Goal: Obtain resource: Download file/media

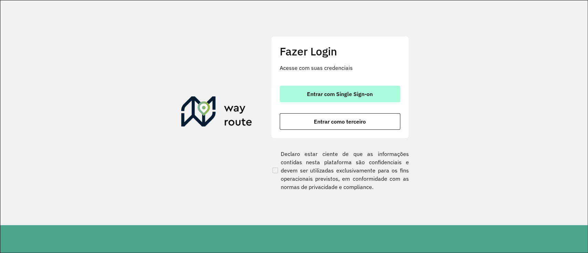
click at [334, 101] on button "Entrar com Single Sign-on" at bounding box center [340, 94] width 121 height 17
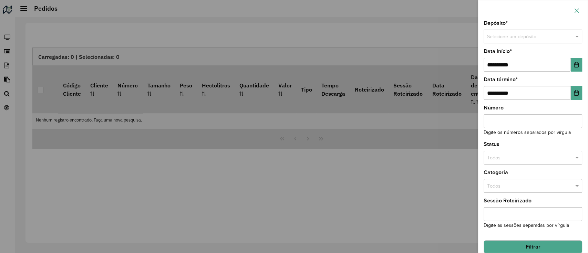
click at [575, 11] on icon "button" at bounding box center [577, 11] width 6 height 6
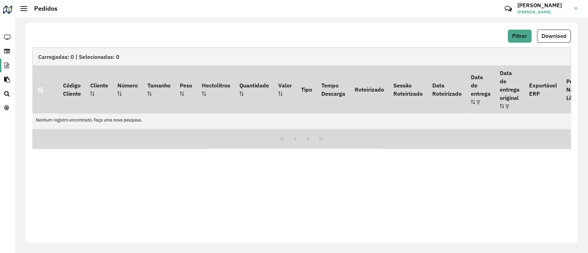
click at [10, 64] on icon at bounding box center [6, 66] width 12 height 6
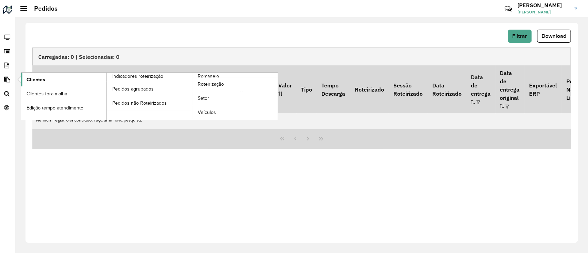
click at [49, 80] on link "Clientes" at bounding box center [63, 80] width 85 height 14
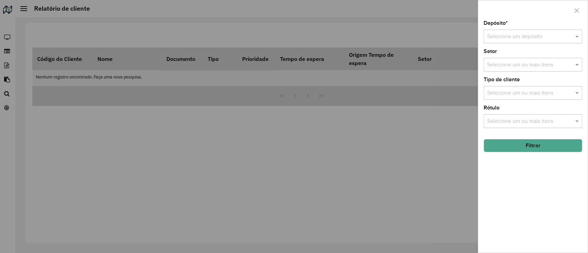
click at [530, 33] on input "text" at bounding box center [526, 37] width 78 height 8
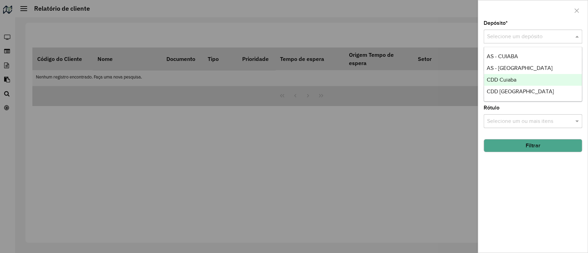
click at [526, 77] on div "CDD Cuiaba" at bounding box center [533, 80] width 98 height 12
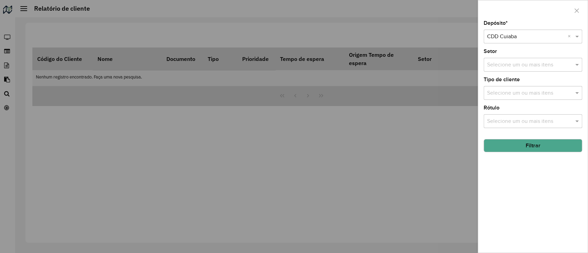
click at [522, 146] on button "Filtrar" at bounding box center [533, 145] width 99 height 13
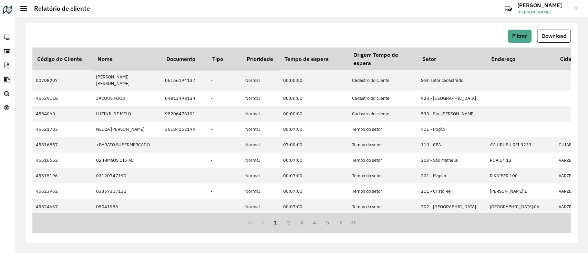
click at [557, 37] on span "Download" at bounding box center [553, 36] width 25 height 6
